Goal: Task Accomplishment & Management: Manage account settings

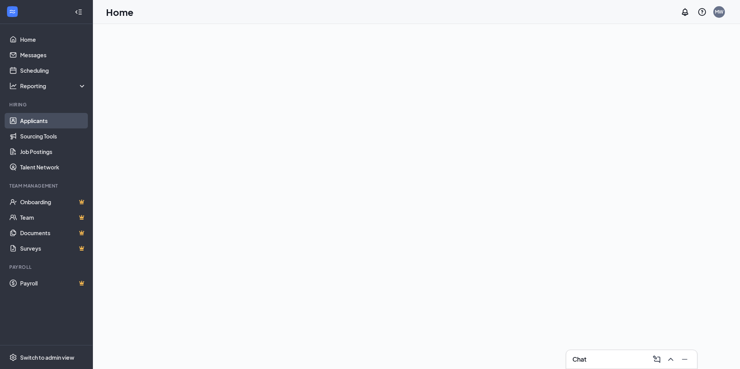
click at [26, 117] on link "Applicants" at bounding box center [53, 120] width 66 height 15
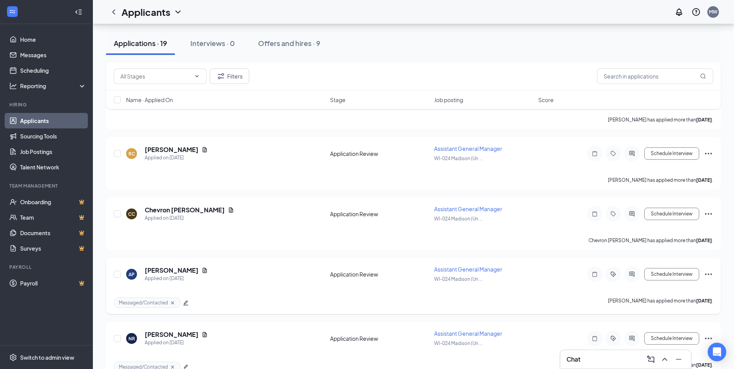
scroll to position [425, 0]
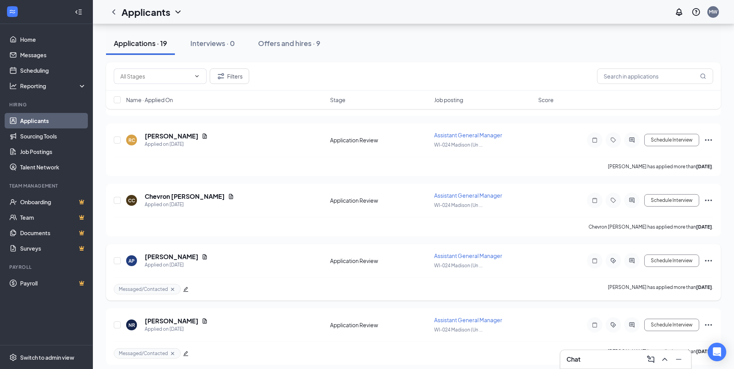
click at [710, 261] on icon "Ellipses" at bounding box center [708, 260] width 9 height 9
click at [403, 275] on div "AP [PERSON_NAME] Applied on [DATE] Application Review Assistant General Manager…" at bounding box center [413, 265] width 599 height 26
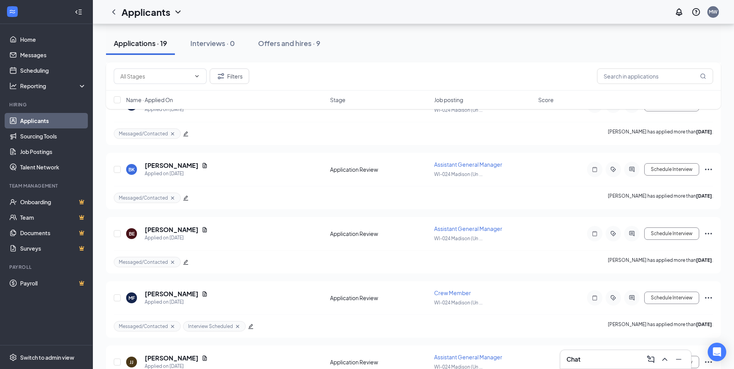
scroll to position [658, 0]
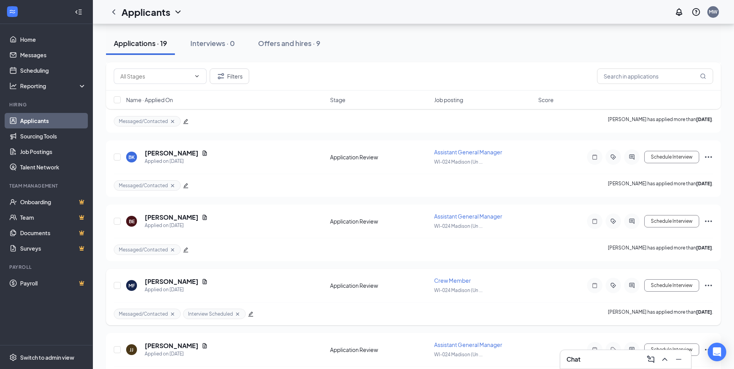
click at [710, 285] on icon "Ellipses" at bounding box center [708, 285] width 9 height 9
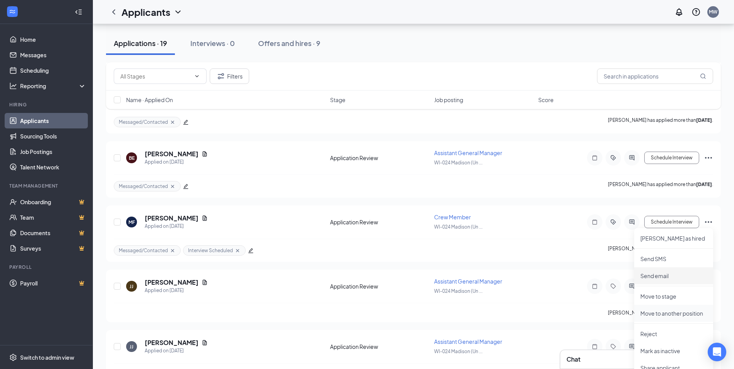
scroll to position [735, 0]
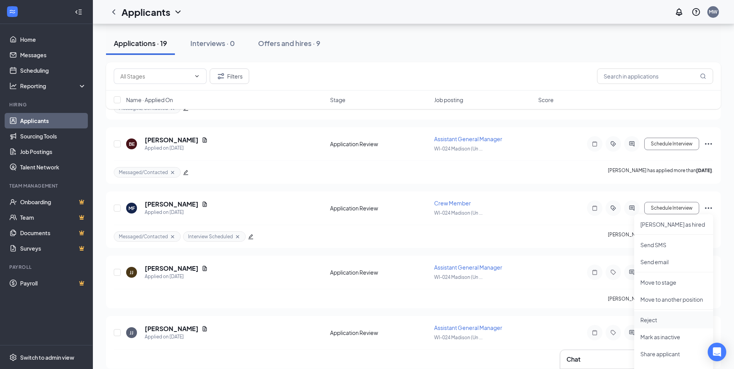
click at [651, 318] on p "Reject" at bounding box center [673, 320] width 67 height 8
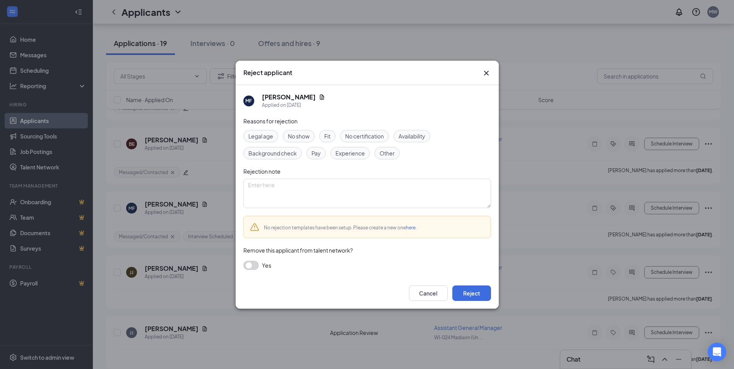
click at [385, 154] on span "Other" at bounding box center [386, 153] width 15 height 9
click at [330, 135] on span "Fit" at bounding box center [327, 136] width 6 height 9
click at [332, 135] on div "Fit" at bounding box center [327, 136] width 16 height 12
click at [384, 156] on span "Other" at bounding box center [386, 153] width 15 height 9
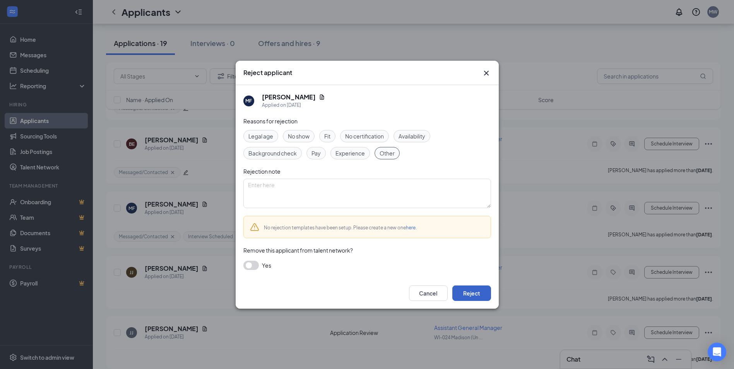
click at [477, 295] on button "Reject" at bounding box center [471, 292] width 39 height 15
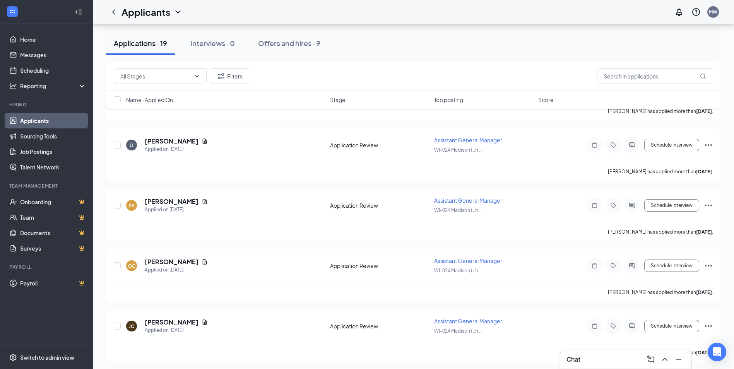
scroll to position [921, 0]
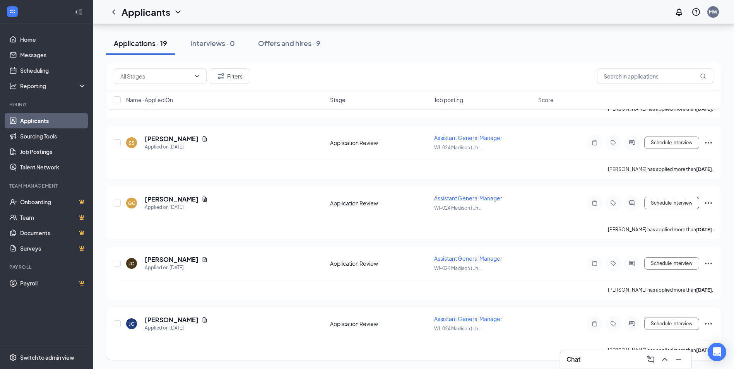
click at [709, 323] on icon "Ellipses" at bounding box center [708, 323] width 9 height 9
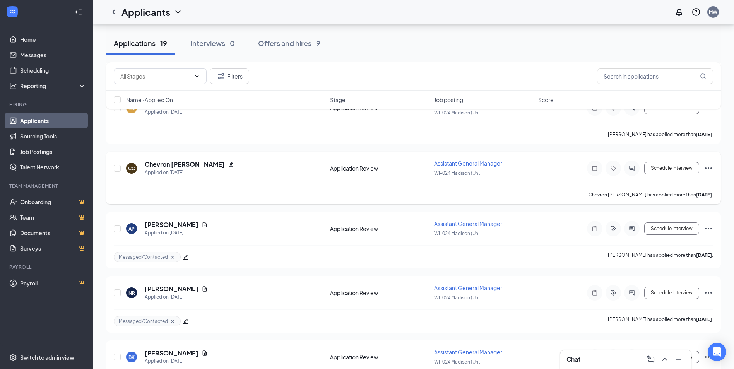
scroll to position [457, 0]
click at [382, 51] on div "Applications · 19 Interviews · 0 Offers and hires · 9" at bounding box center [413, 43] width 615 height 23
click at [632, 231] on icon "ActiveChat" at bounding box center [631, 229] width 9 height 6
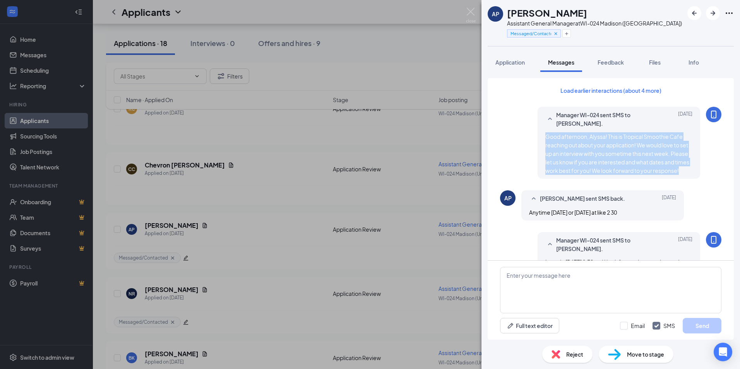
drag, startPoint x: 673, startPoint y: 171, endPoint x: 530, endPoint y: 135, distance: 147.5
click at [530, 135] on div "Manager WI-024 sent SMS to [PERSON_NAME]. [DATE] Good afternoon, Alyssa! This i…" at bounding box center [610, 145] width 221 height 76
drag, startPoint x: 530, startPoint y: 135, endPoint x: 574, endPoint y: 147, distance: 44.8
copy span "Good afternoon, Alyssa! This is Tropical Smoothie Cafe reaching out about your …"
click at [240, 210] on div "AP [PERSON_NAME] Assistant General Manager at [GEOGRAPHIC_DATA] ([GEOGRAPHIC_DA…" at bounding box center [370, 184] width 740 height 369
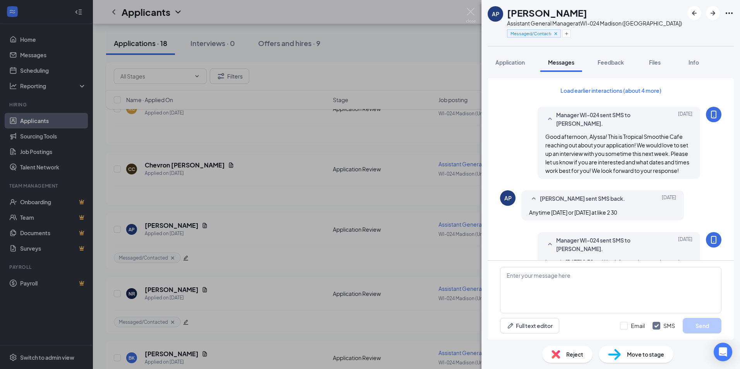
click at [422, 203] on div "AP [PERSON_NAME] Assistant General Manager at [GEOGRAPHIC_DATA] ([GEOGRAPHIC_DA…" at bounding box center [370, 184] width 740 height 369
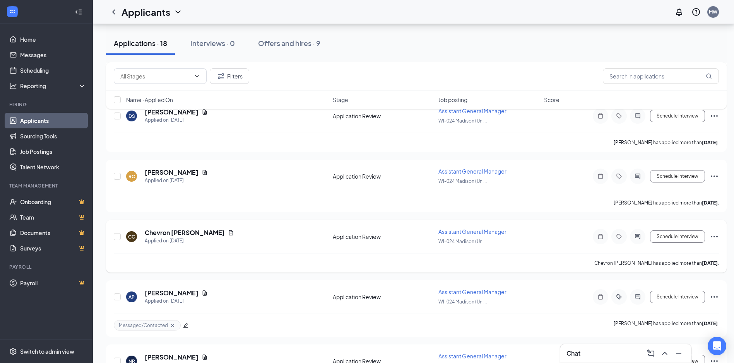
scroll to position [341, 0]
